Goal: Task Accomplishment & Management: Use online tool/utility

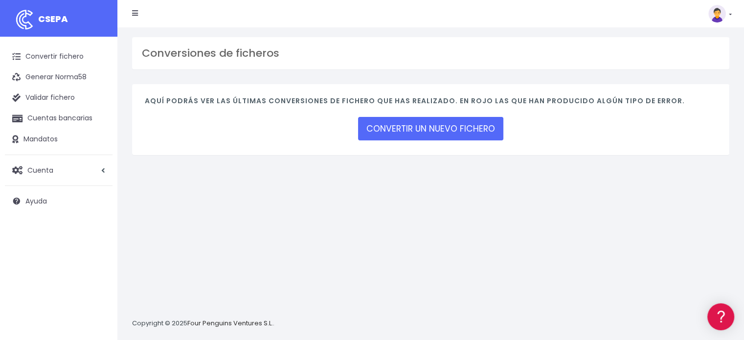
click at [717, 14] on img at bounding box center [718, 14] width 18 height 18
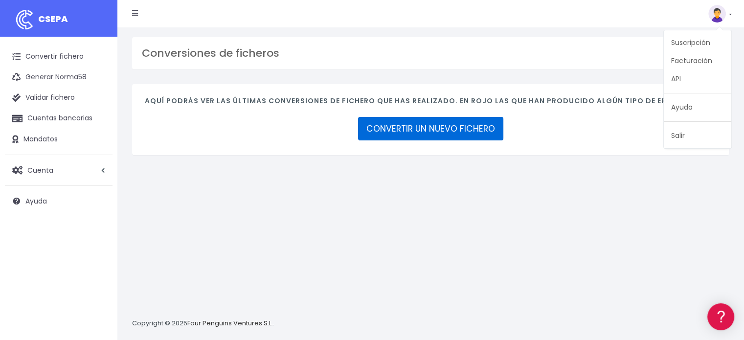
click at [413, 129] on link "CONVERTIR UN NUEVO FICHERO" at bounding box center [430, 128] width 145 height 23
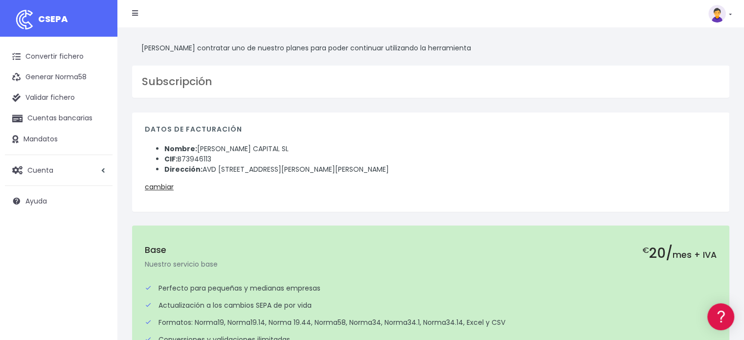
scroll to position [245, 0]
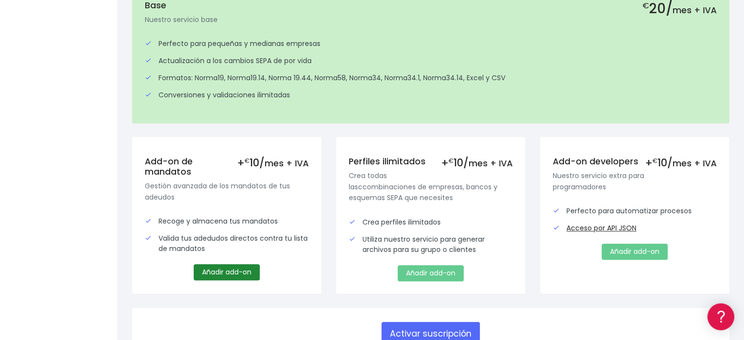
click at [220, 272] on link "Añadir add-on" at bounding box center [227, 272] width 66 height 16
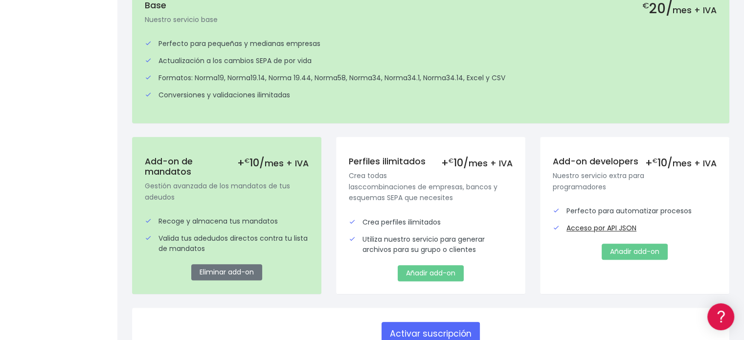
scroll to position [319, 0]
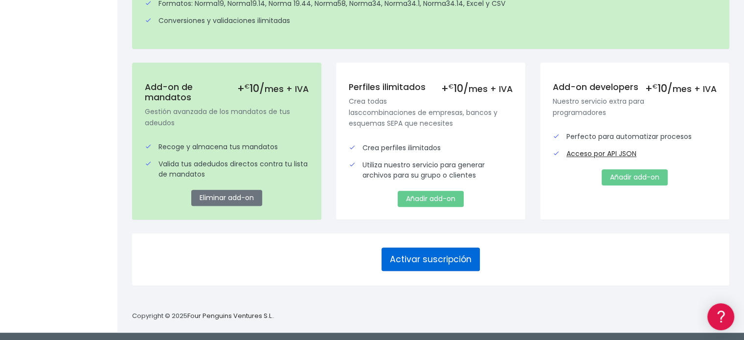
click at [415, 256] on button "Activar suscripción" at bounding box center [431, 259] width 98 height 23
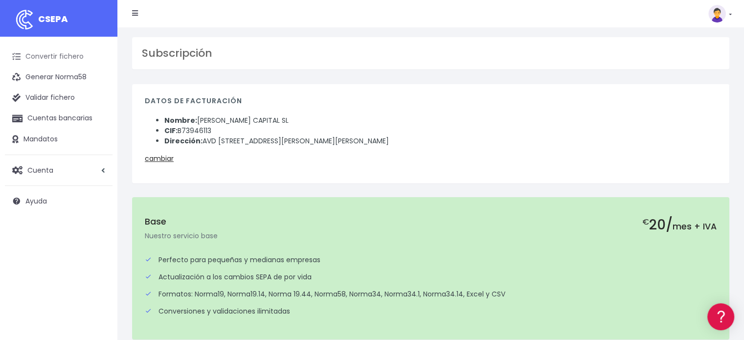
click at [53, 56] on link "Convertir fichero" at bounding box center [59, 56] width 108 height 21
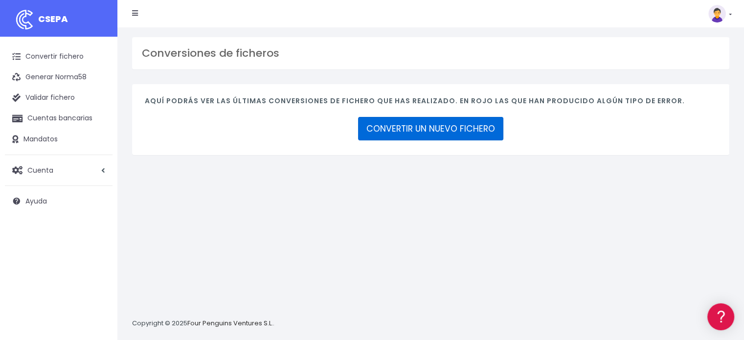
click at [442, 127] on link "CONVERTIR UN NUEVO FICHERO" at bounding box center [430, 128] width 145 height 23
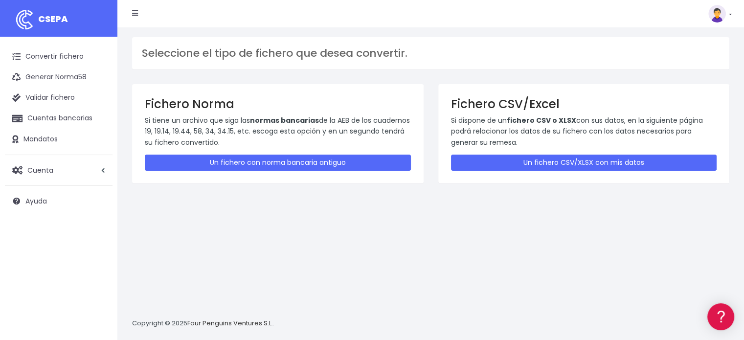
click at [718, 15] on img at bounding box center [718, 14] width 18 height 18
click at [694, 61] on link "Facturación" at bounding box center [698, 61] width 68 height 18
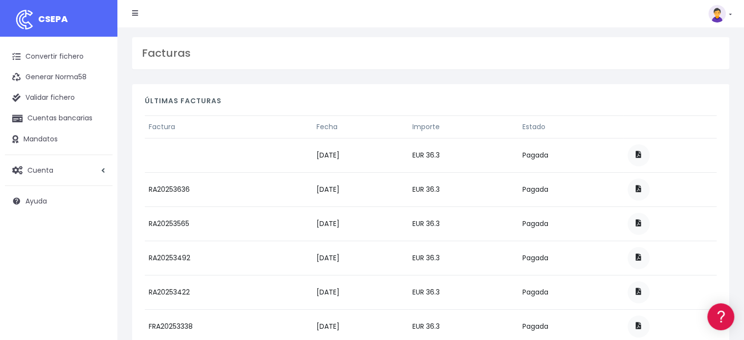
click at [720, 15] on img at bounding box center [718, 14] width 18 height 18
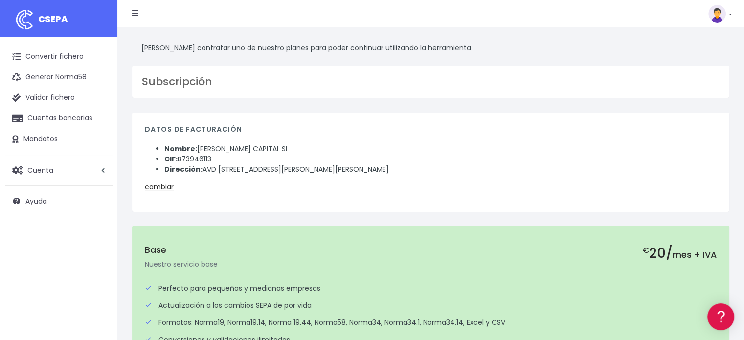
click at [715, 15] on img at bounding box center [718, 14] width 18 height 18
click at [683, 136] on link "Salir" at bounding box center [698, 136] width 68 height 18
